Goal: Information Seeking & Learning: Check status

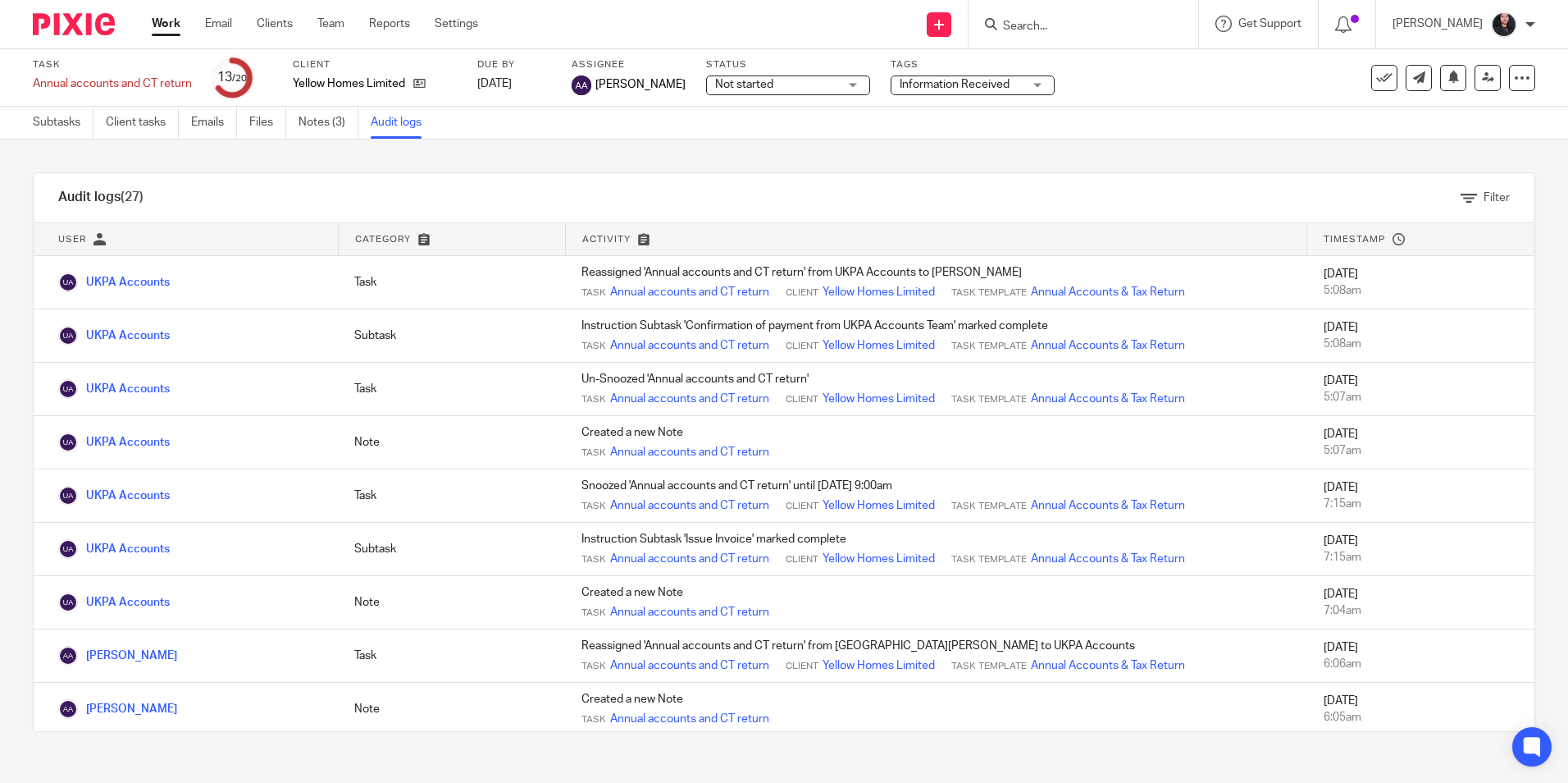
scroll to position [980, 0]
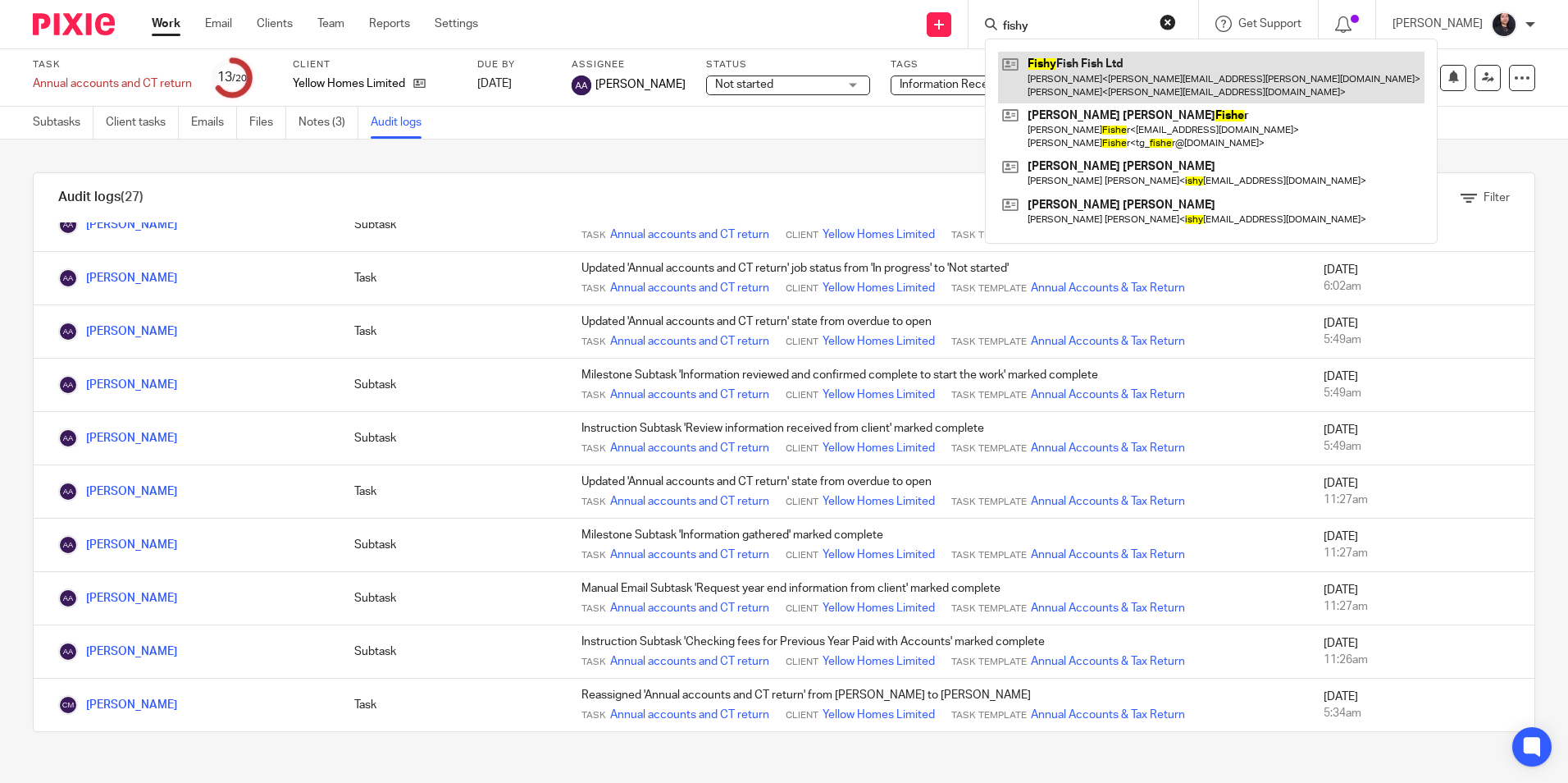
type input "fishy"
click at [1038, 70] on link at bounding box center [1211, 77] width 426 height 51
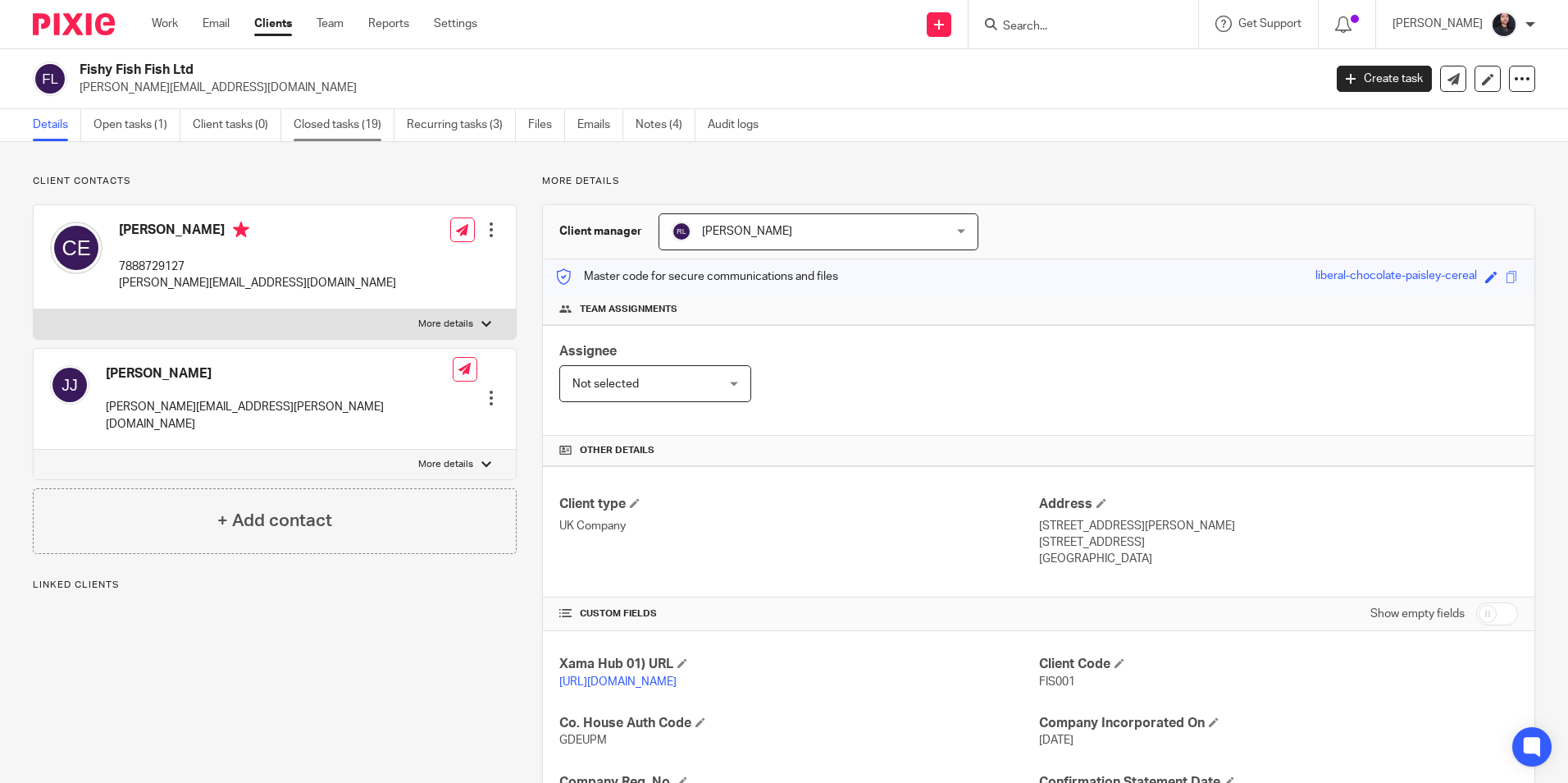
click at [345, 126] on link "Closed tasks (19)" at bounding box center [343, 125] width 101 height 32
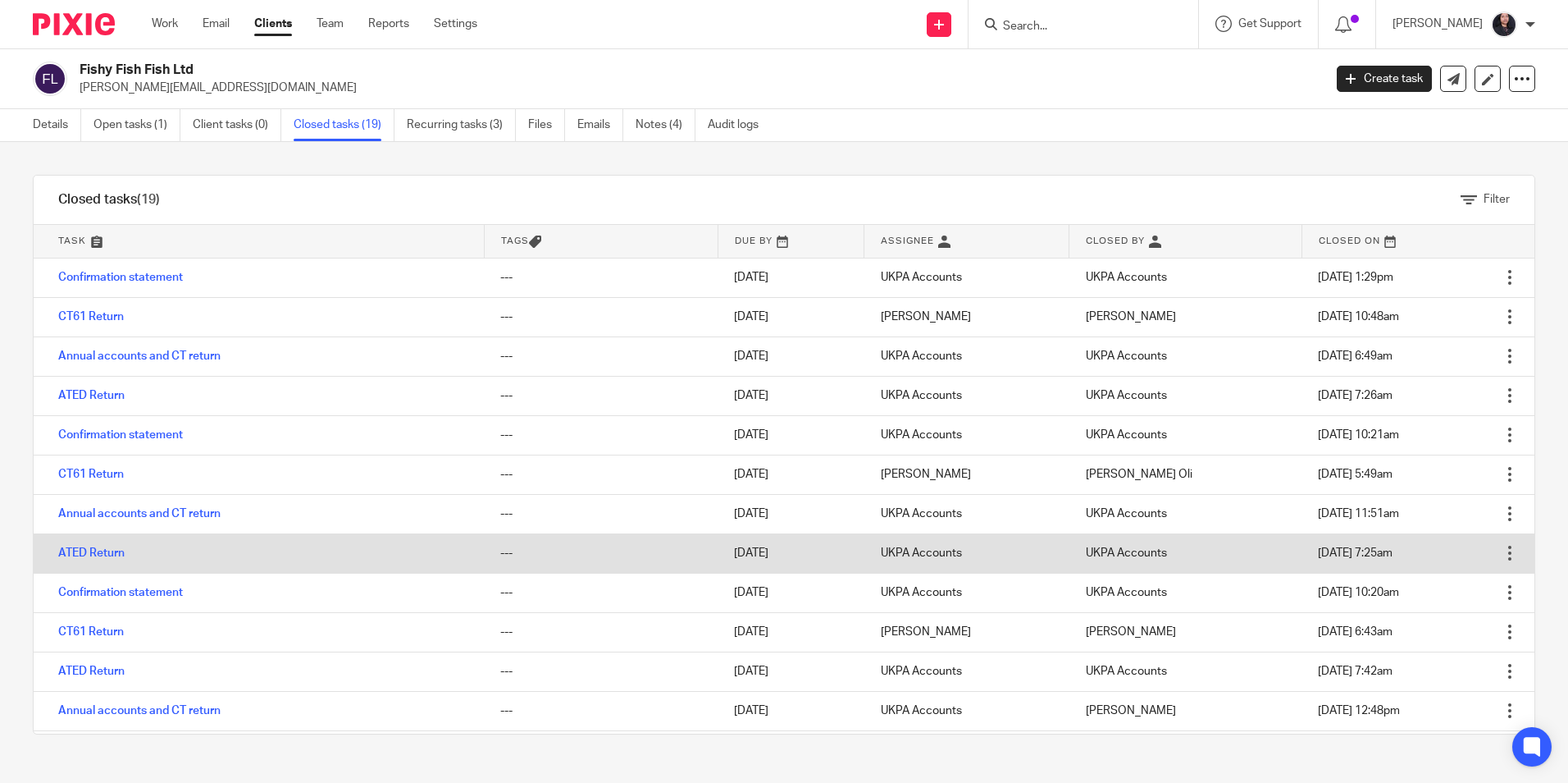
scroll to position [277, 0]
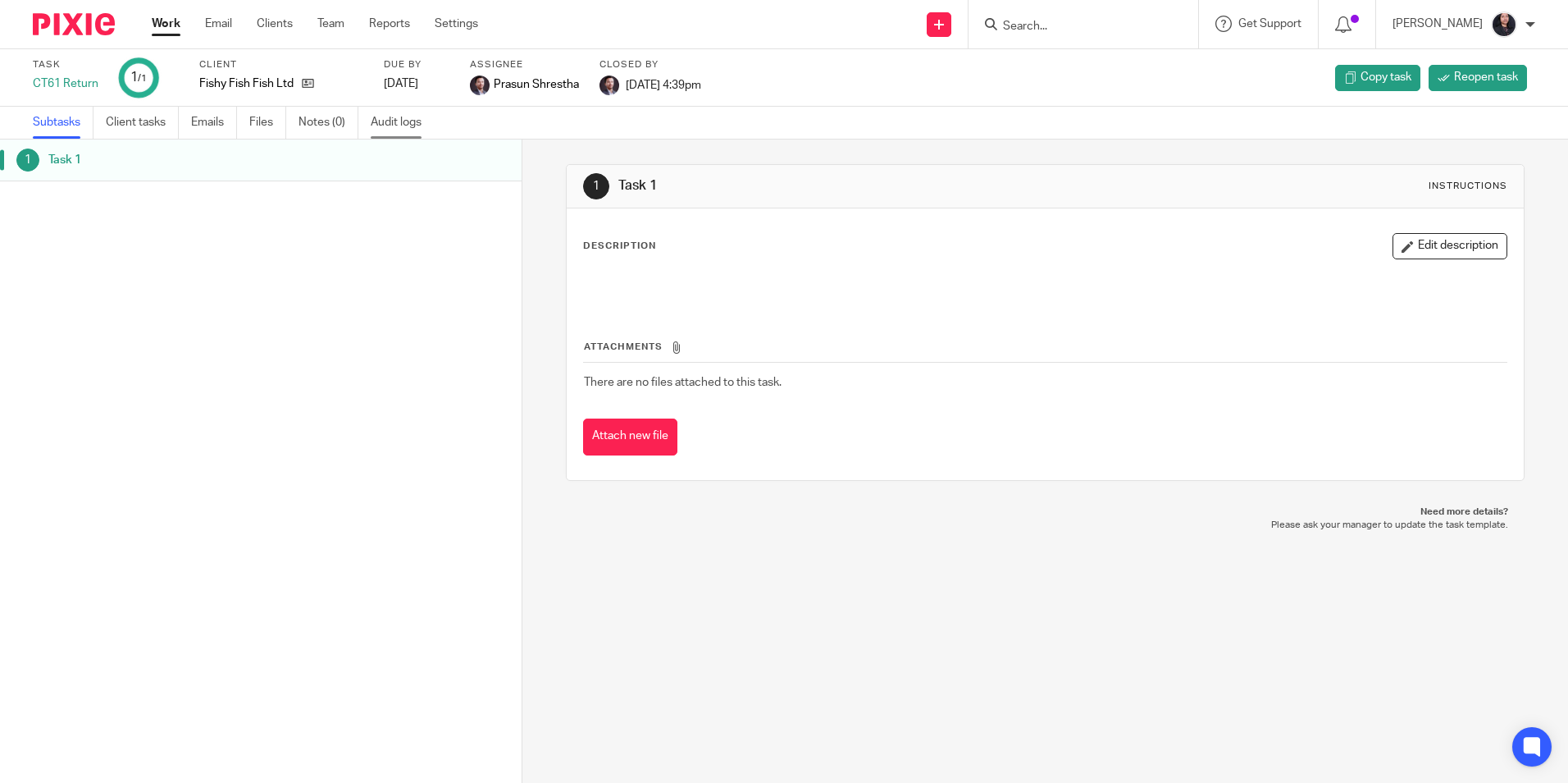
click at [385, 129] on link "Audit logs" at bounding box center [402, 123] width 63 height 32
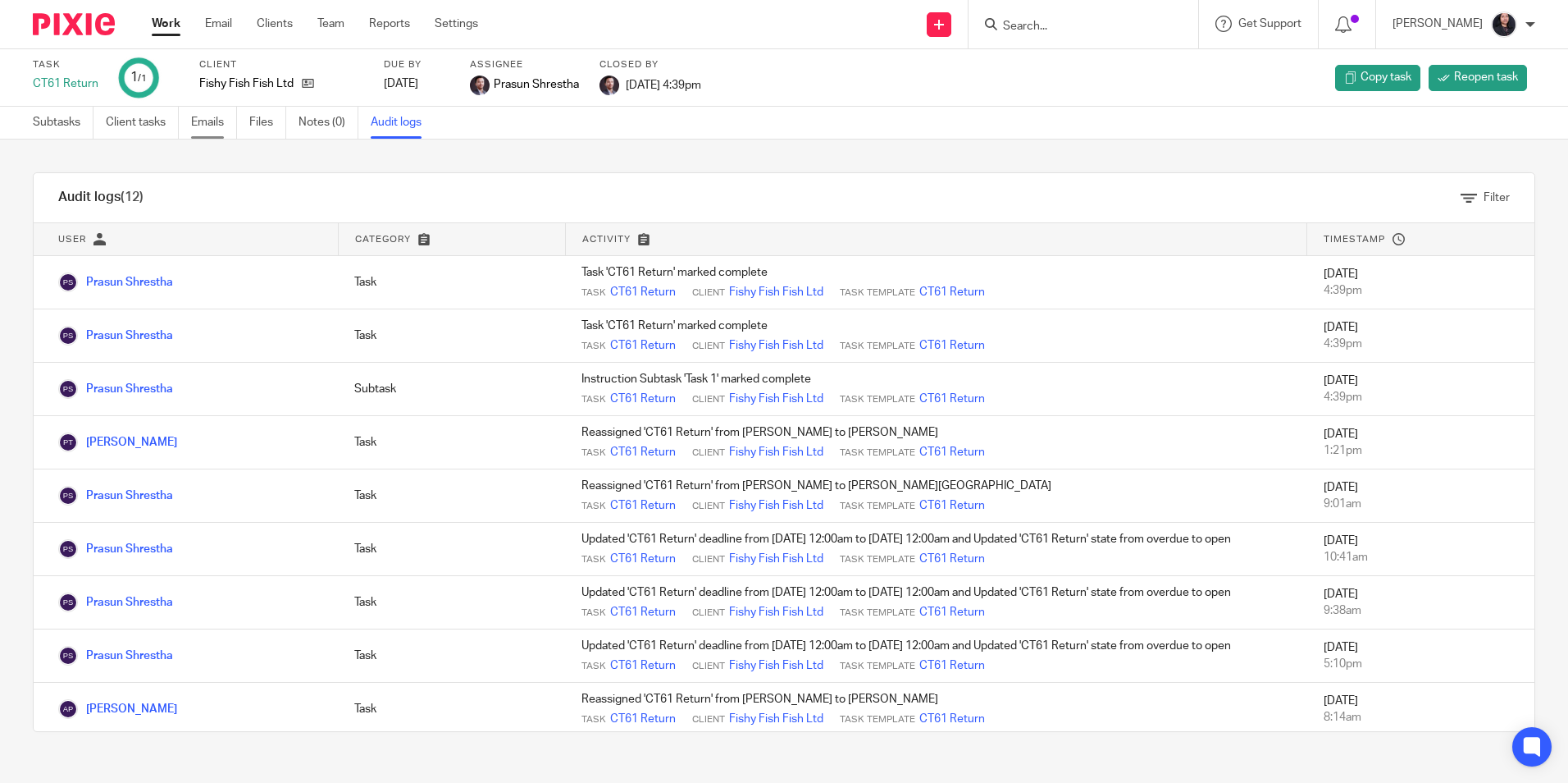
click at [223, 129] on link "Emails" at bounding box center [214, 123] width 46 height 32
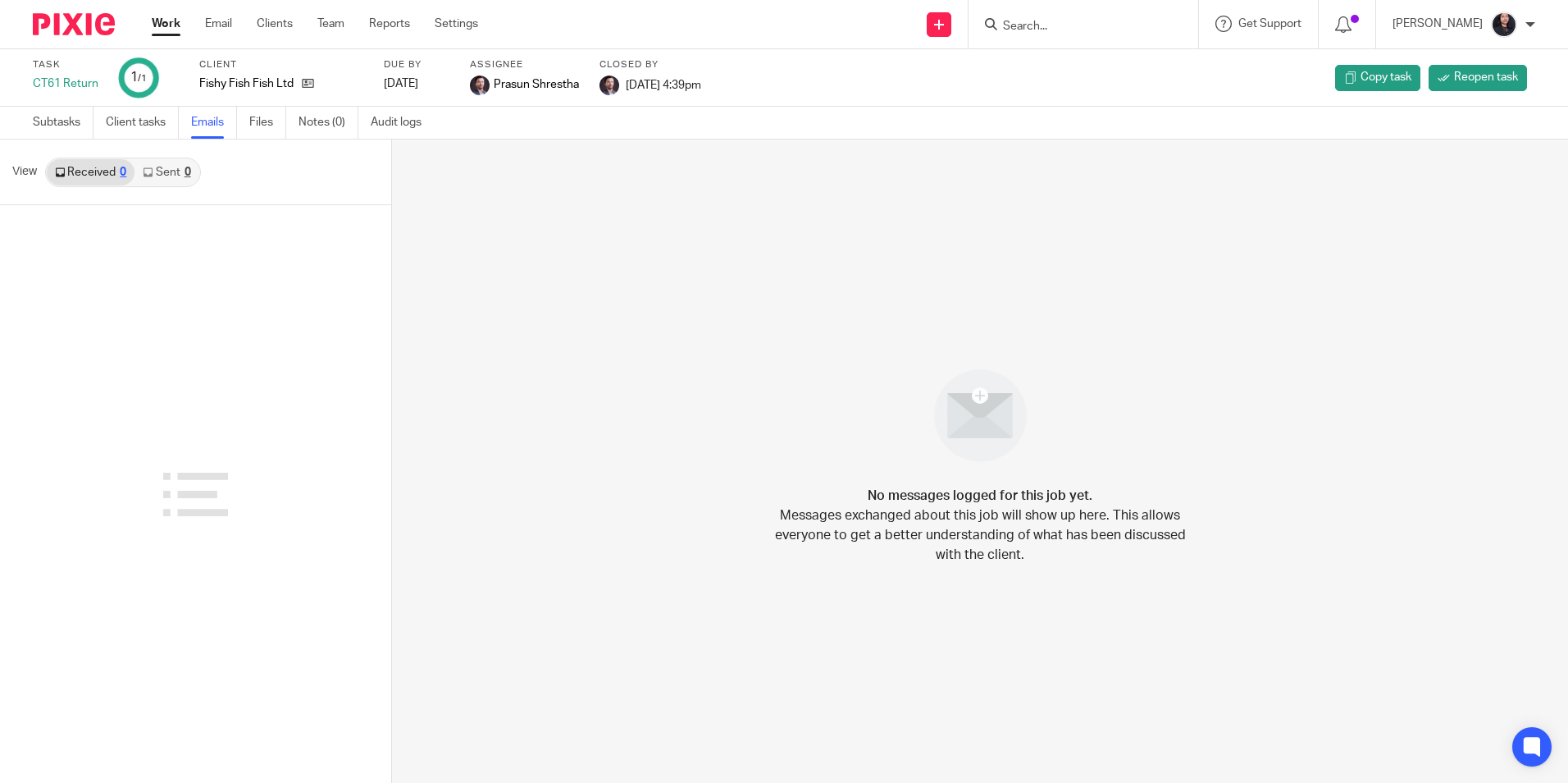
click at [182, 179] on link "Sent 0" at bounding box center [167, 171] width 64 height 26
click at [77, 177] on link "Received 0" at bounding box center [90, 171] width 87 height 26
click at [168, 174] on link "Sent 0" at bounding box center [167, 171] width 64 height 26
drag, startPoint x: 388, startPoint y: 87, endPoint x: 435, endPoint y: 87, distance: 47.0
click at [435, 87] on div "[DATE]" at bounding box center [417, 84] width 66 height 16
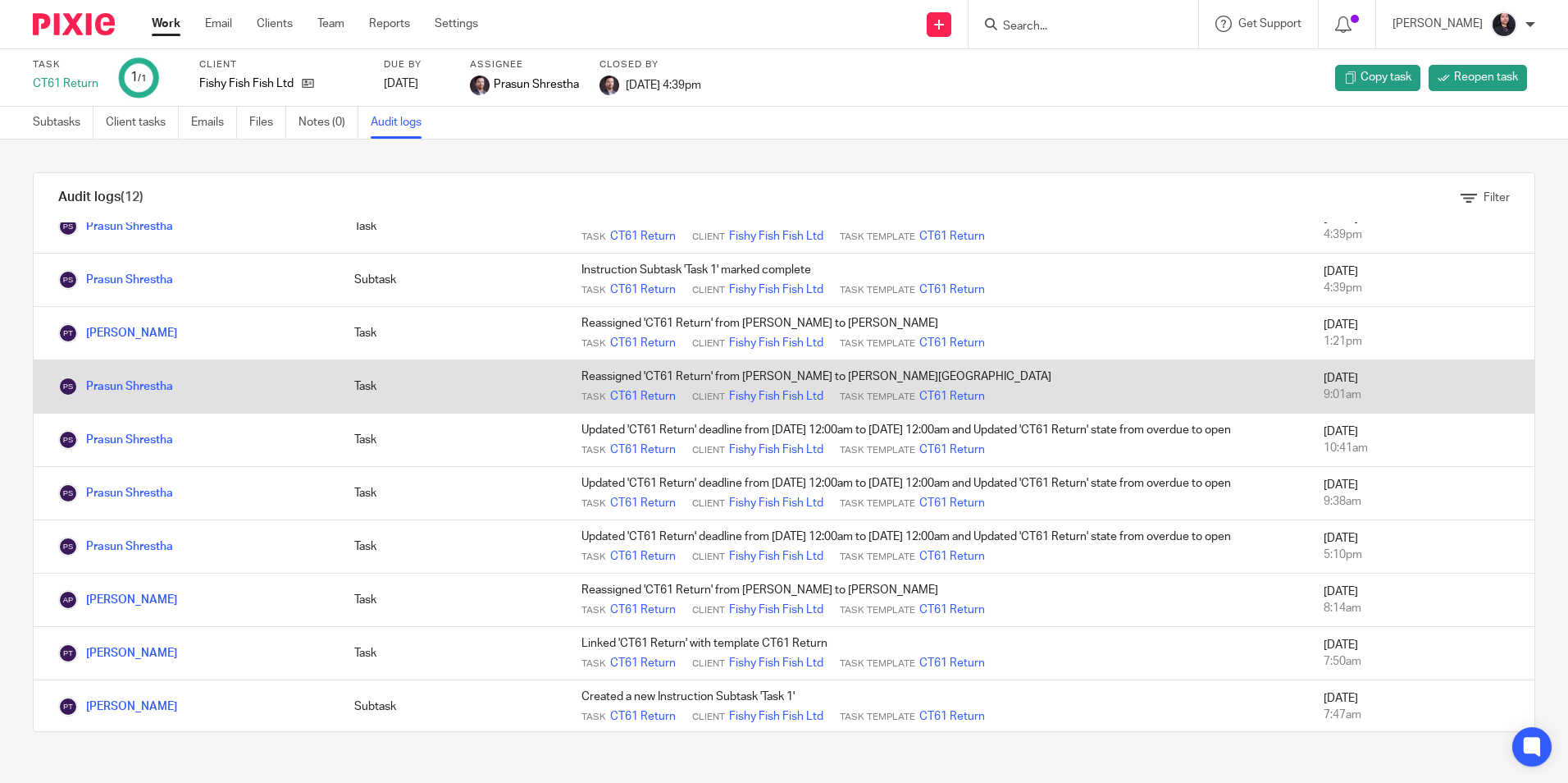
scroll to position [214, 0]
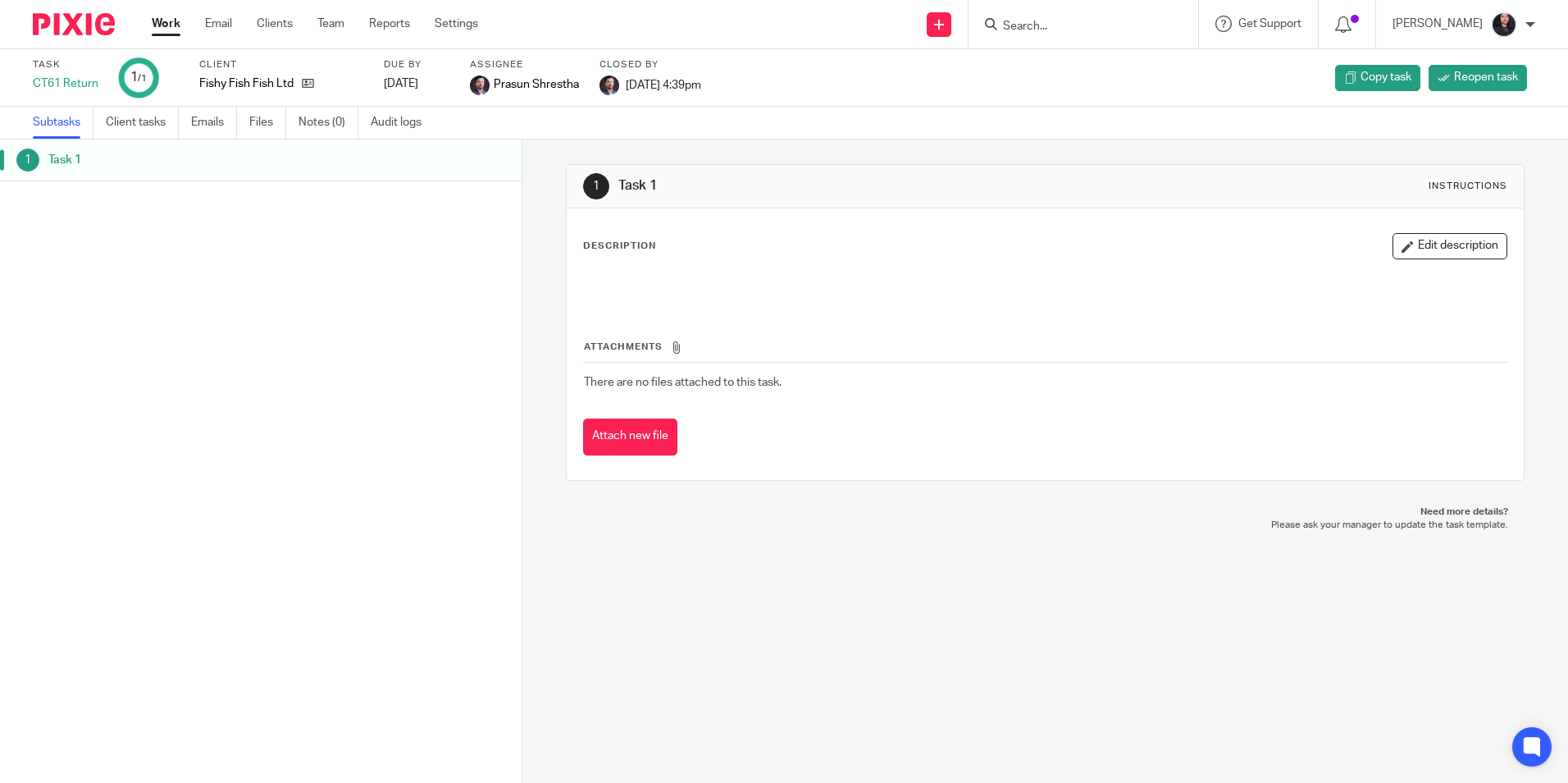
drag, startPoint x: 626, startPoint y: 80, endPoint x: 727, endPoint y: 78, distance: 101.0
click at [702, 78] on span "[DATE] 4:39pm" at bounding box center [663, 84] width 76 height 12
